Goal: Information Seeking & Learning: Find specific page/section

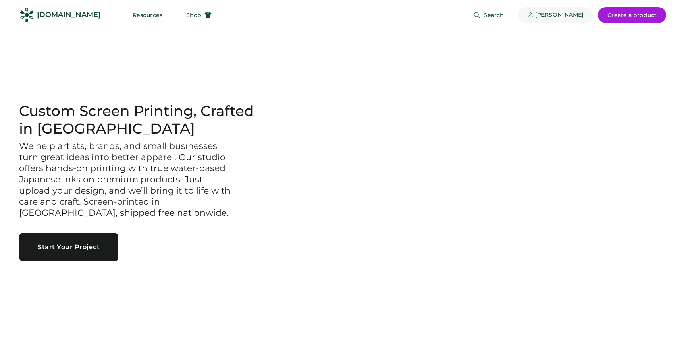
click at [570, 15] on div "[PERSON_NAME]" at bounding box center [559, 15] width 48 height 8
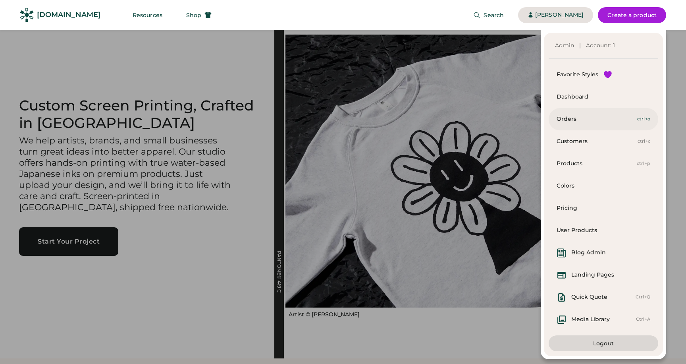
click at [577, 122] on div "Orders" at bounding box center [597, 119] width 81 height 8
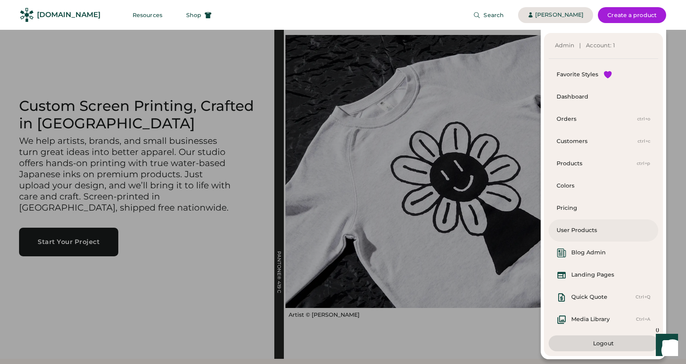
scroll to position [4, 0]
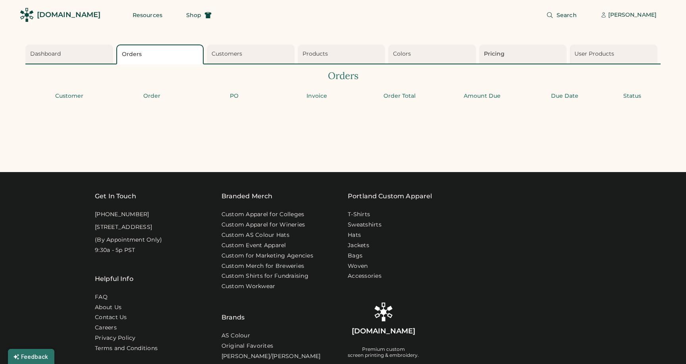
click at [506, 54] on div "Pricing" at bounding box center [524, 54] width 81 height 8
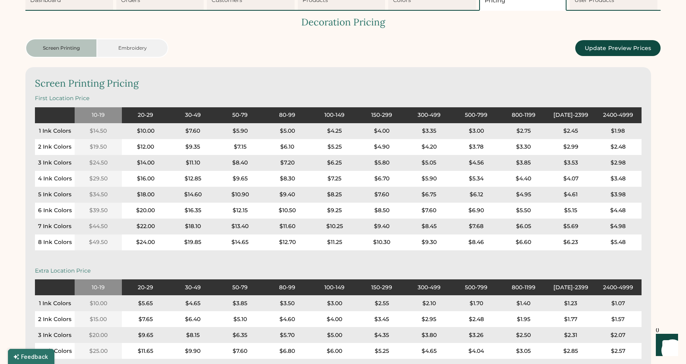
click at [354, 93] on div "Screen Printing Pricing First Location Price 1 Ink Colors 2 Ink Colors 3 Ink Co…" at bounding box center [338, 255] width 626 height 377
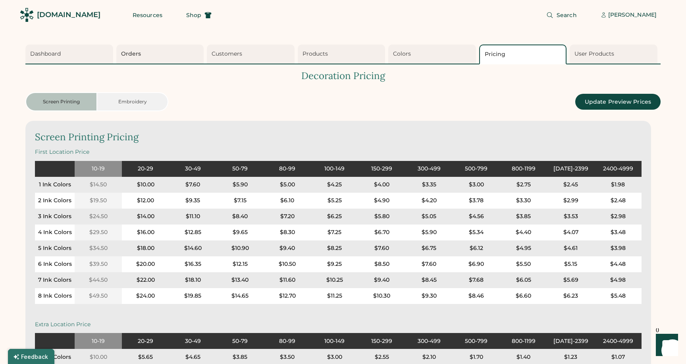
click at [197, 55] on div "Orders" at bounding box center [161, 54] width 81 height 8
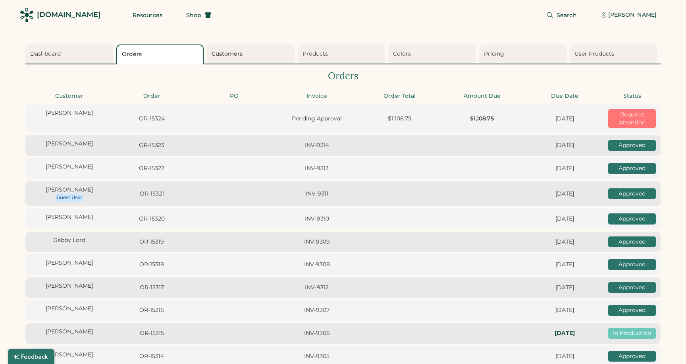
click at [228, 54] on div "Customers" at bounding box center [252, 54] width 81 height 8
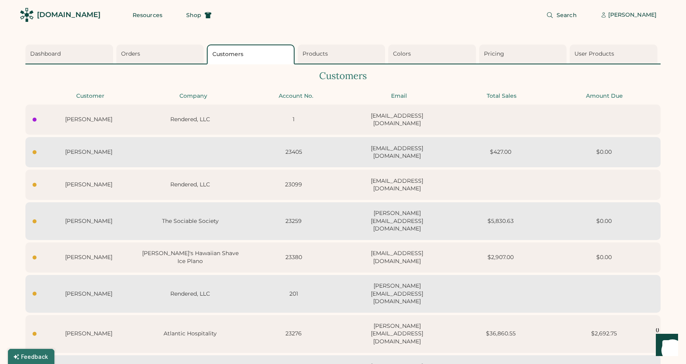
click at [259, 221] on div "Ella Stapleton The Sociable Society 23259 ella@thesociablesociety.com $5,830.63…" at bounding box center [343, 221] width 636 height 38
select select "****"
select select "*******"
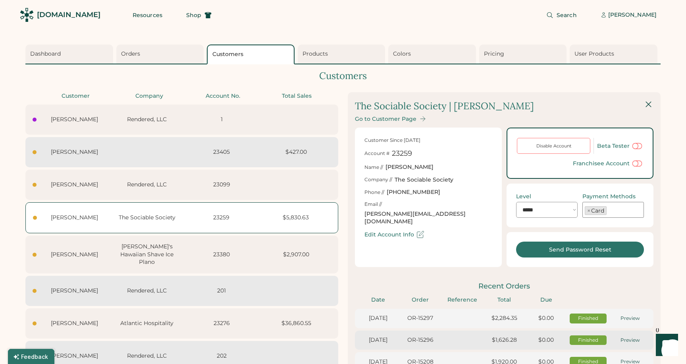
click at [632, 17] on div "[PERSON_NAME]" at bounding box center [633, 15] width 48 height 8
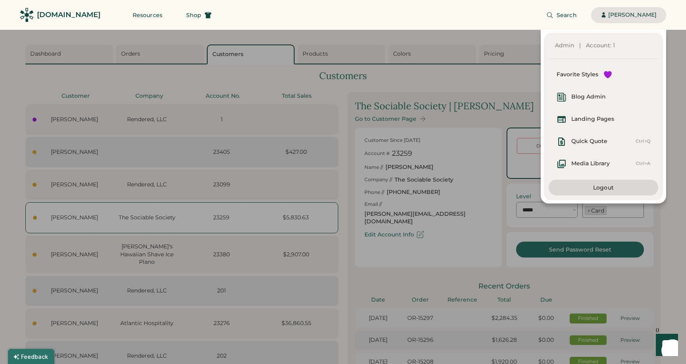
click at [624, 16] on div "[PERSON_NAME]" at bounding box center [633, 15] width 48 height 8
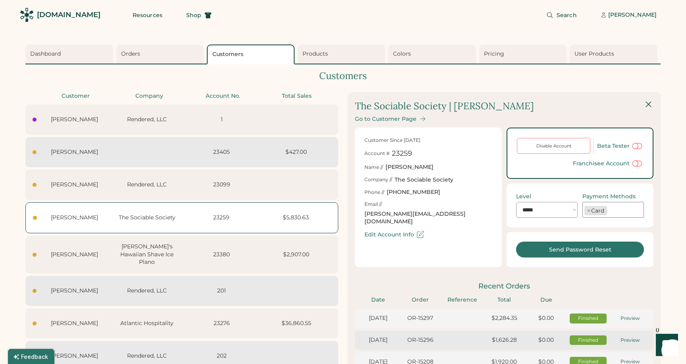
click at [380, 22] on div "Search Nate Travers" at bounding box center [443, 15] width 445 height 30
click at [140, 16] on button "Resources" at bounding box center [147, 15] width 49 height 16
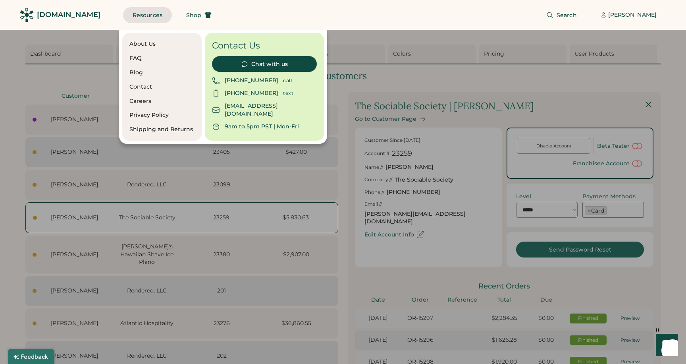
click at [137, 59] on div "FAQ" at bounding box center [161, 58] width 65 height 8
